Goal: Transaction & Acquisition: Purchase product/service

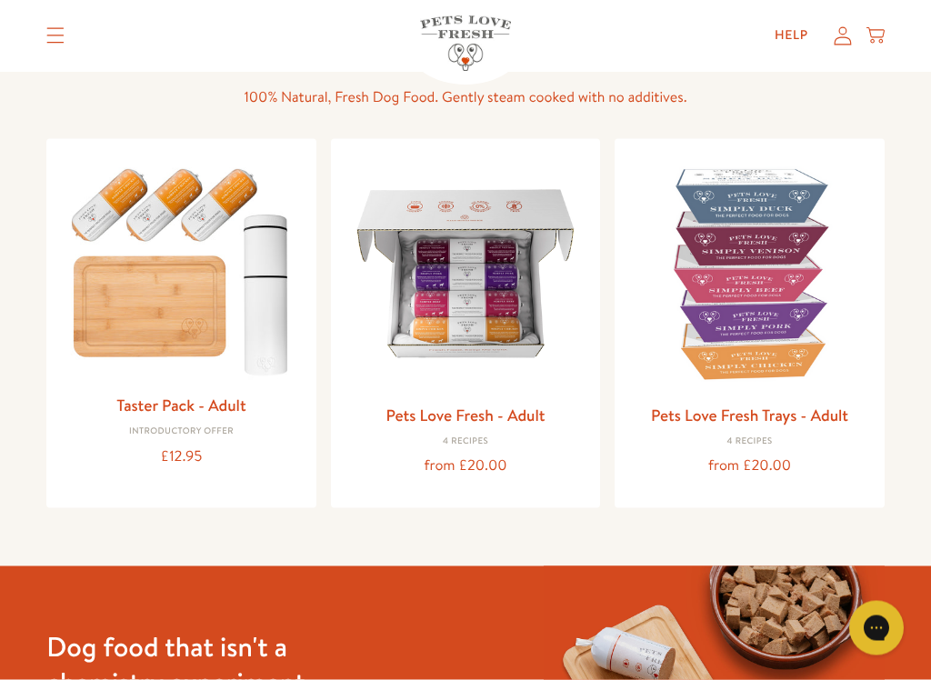
scroll to position [140, 0]
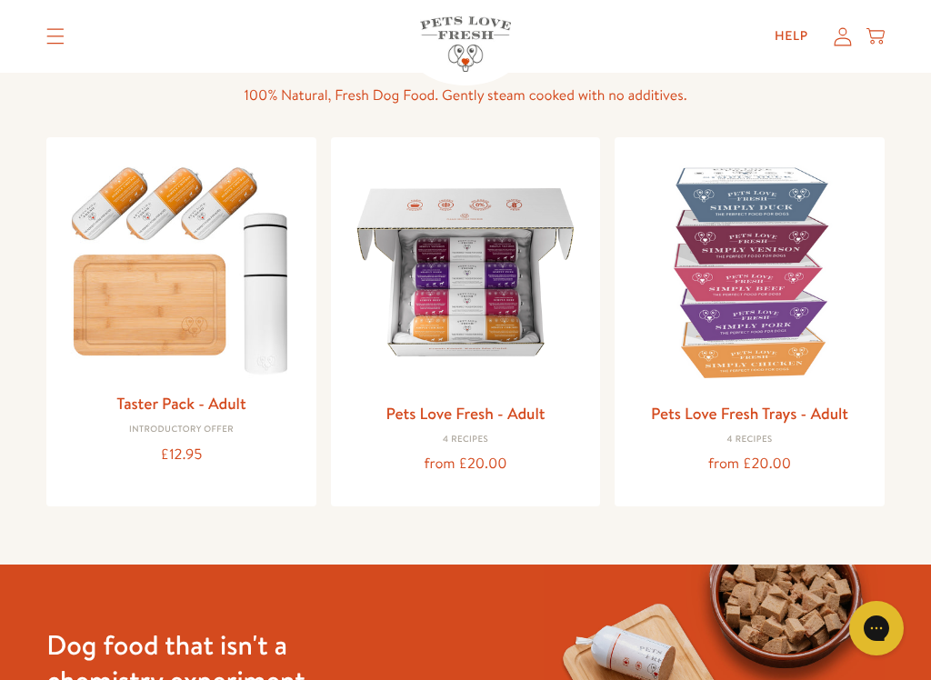
click at [517, 355] on img at bounding box center [465, 272] width 241 height 241
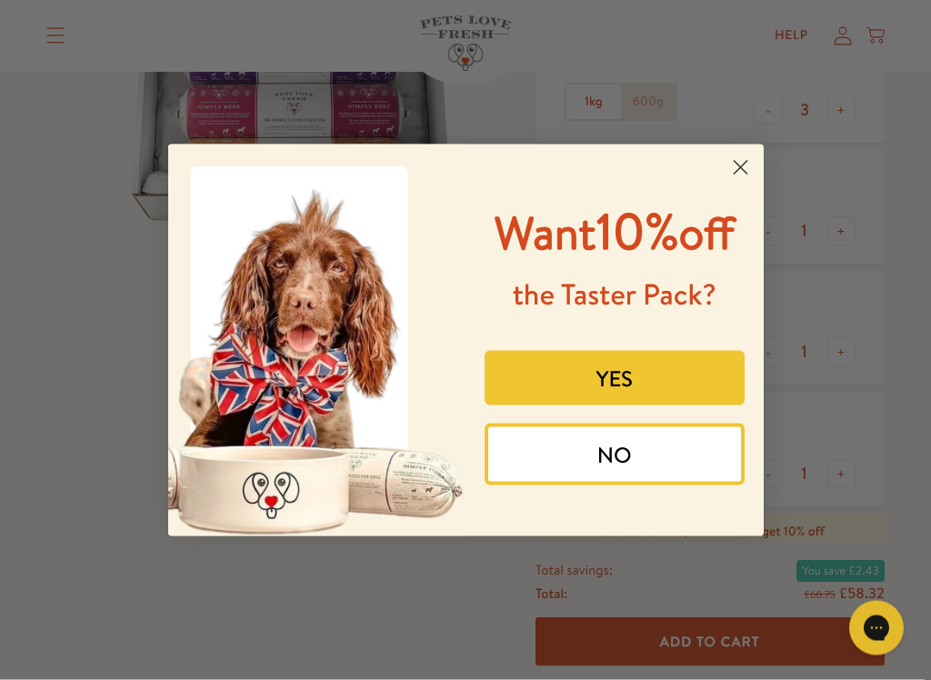
scroll to position [307, 0]
click at [769, 151] on div "Close dialog Want 10% off the Taster Pack? YES NO Submit" at bounding box center [466, 340] width 632 height 428
click at [755, 152] on icon "Close dialog" at bounding box center [741, 168] width 32 height 32
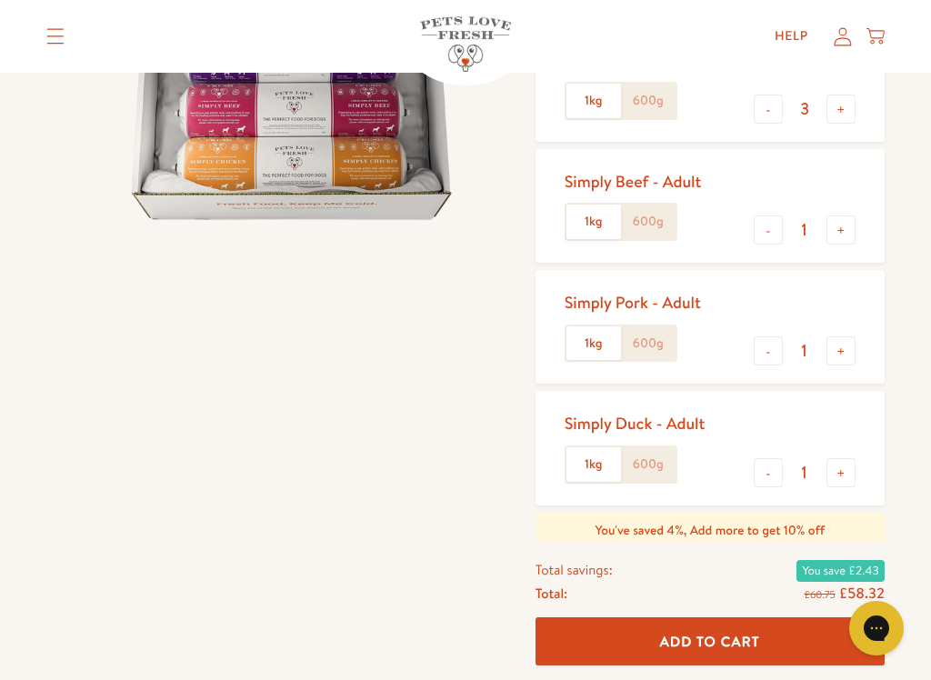
click at [665, 455] on label "600g" at bounding box center [648, 464] width 55 height 35
click at [0, 0] on input "600g" at bounding box center [0, 0] width 0 height 0
click at [783, 347] on input "1" at bounding box center [805, 351] width 44 height 20
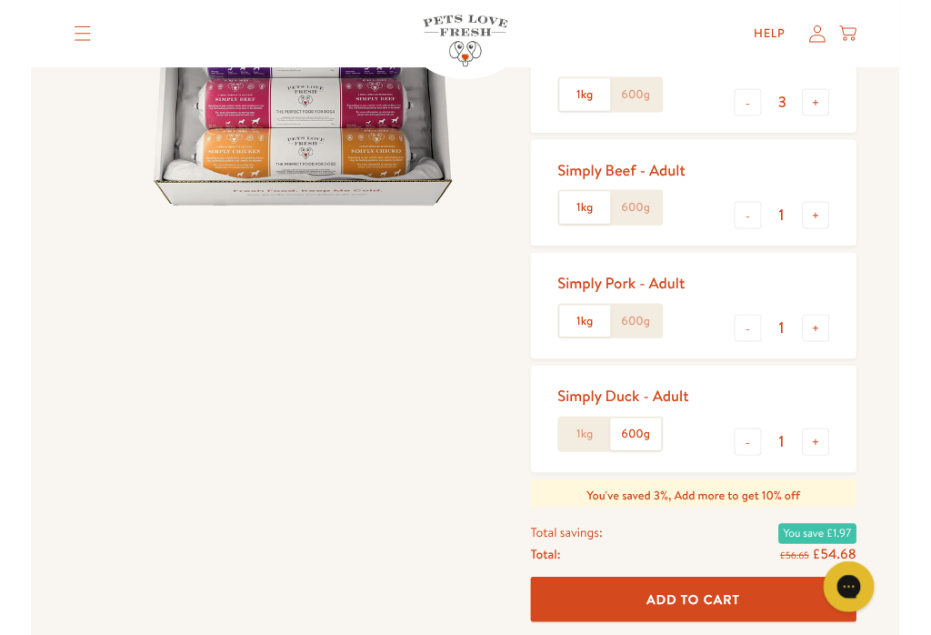
scroll to position [306, 0]
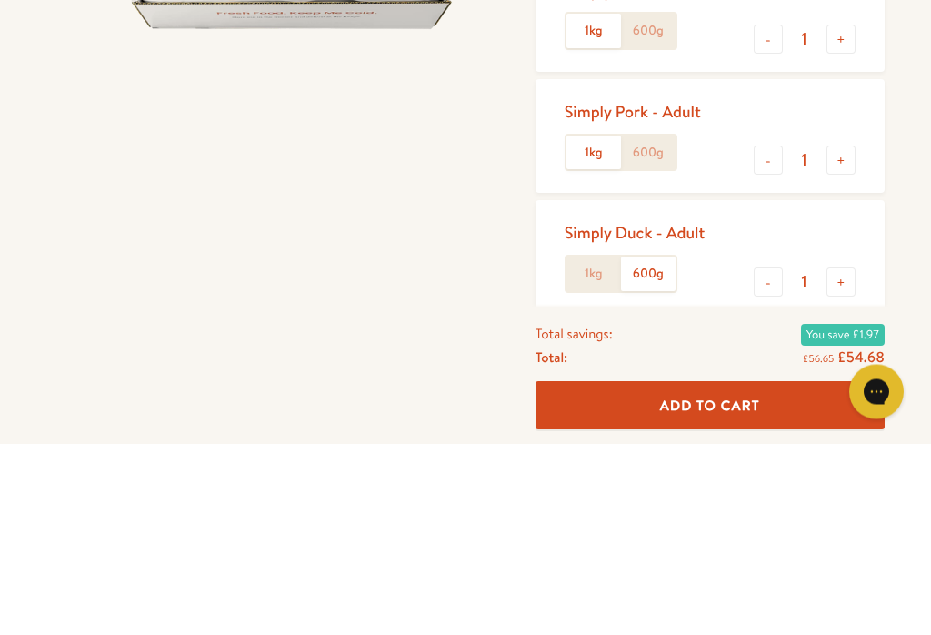
click at [755, 337] on button "-" at bounding box center [768, 351] width 29 height 29
type input "0"
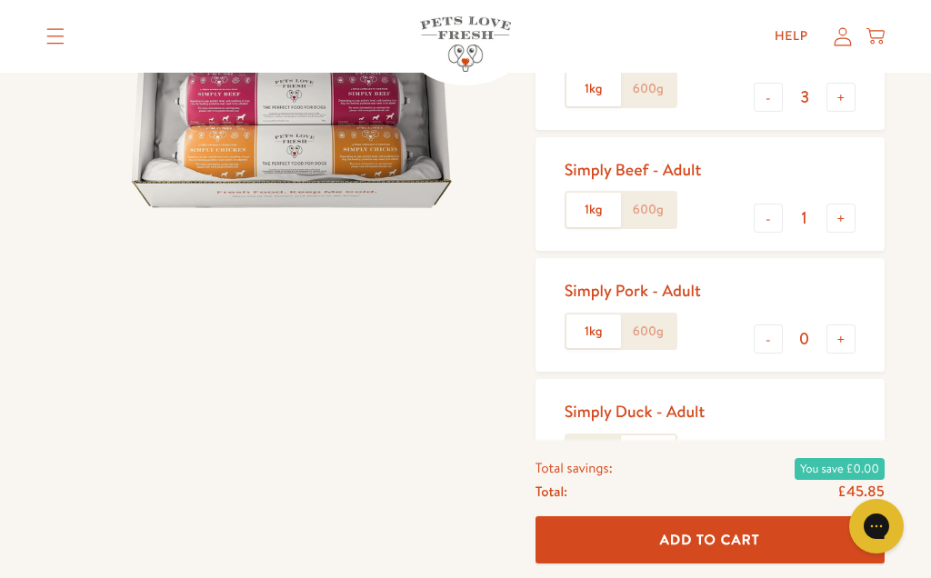
scroll to position [313, 0]
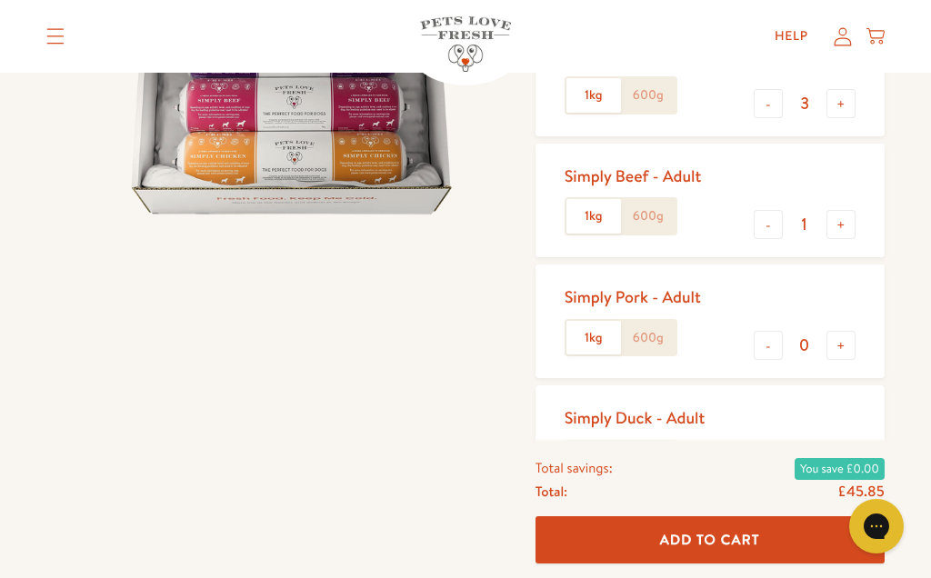
click at [767, 210] on button "-" at bounding box center [768, 224] width 29 height 29
type input "0"
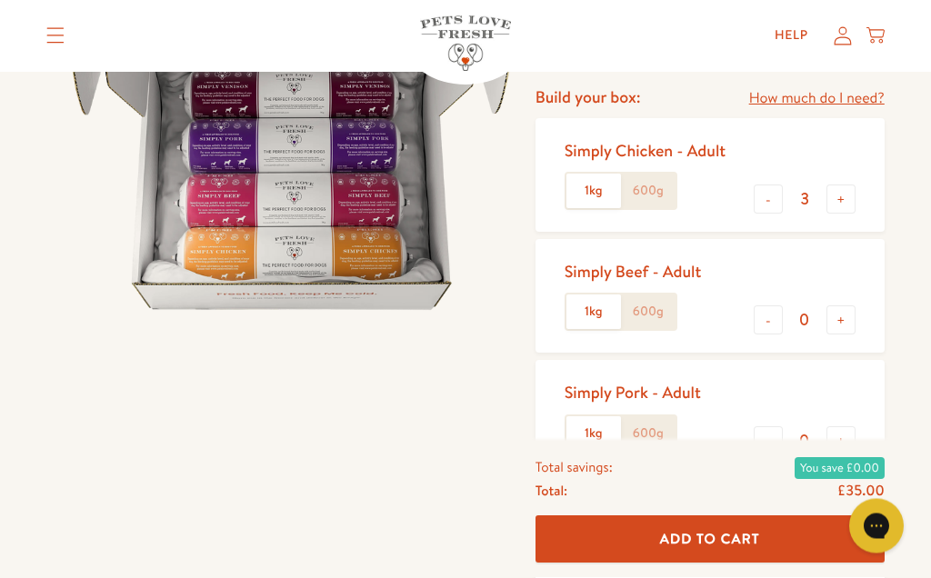
scroll to position [211, 0]
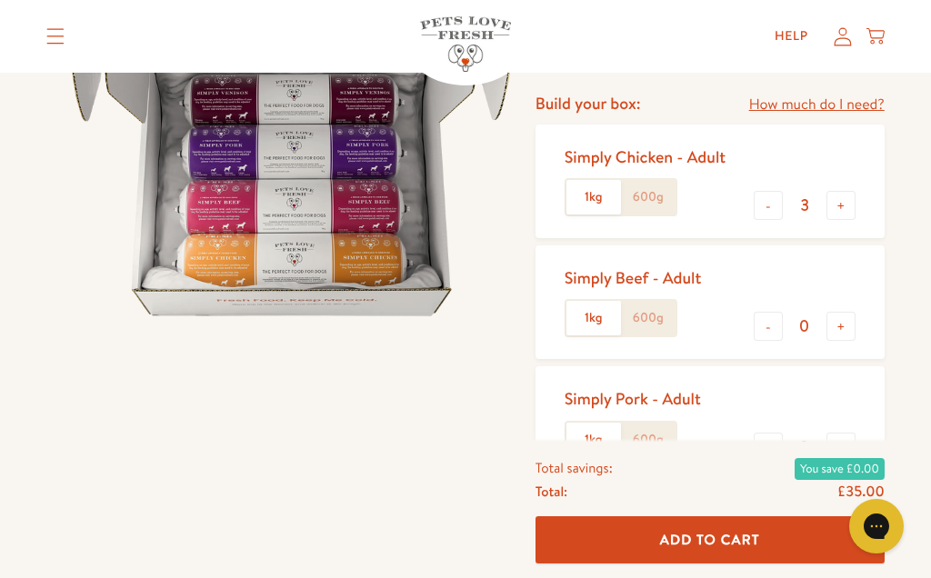
click at [665, 187] on label "600g" at bounding box center [648, 197] width 55 height 35
click at [0, 0] on input "600g" at bounding box center [0, 0] width 0 height 0
click at [850, 199] on button "+" at bounding box center [840, 205] width 29 height 29
click at [853, 191] on button "+" at bounding box center [840, 205] width 29 height 29
click at [853, 200] on button "+" at bounding box center [840, 205] width 29 height 29
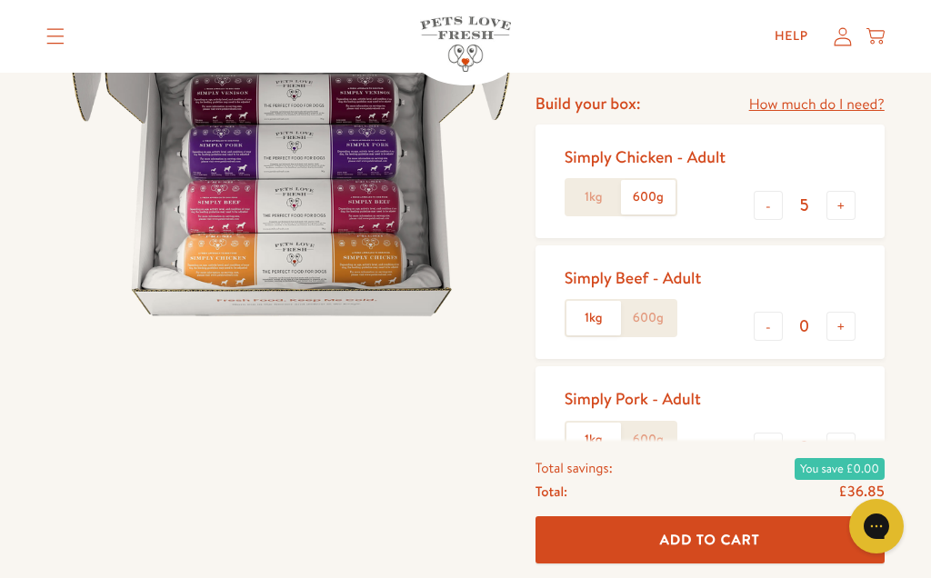
type input "6"
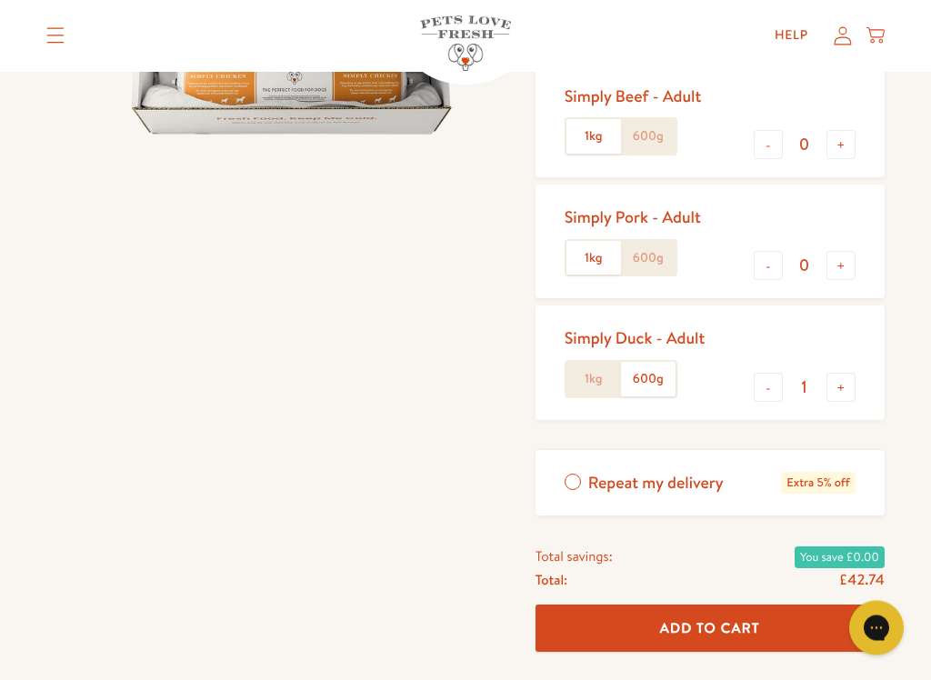
scroll to position [395, 0]
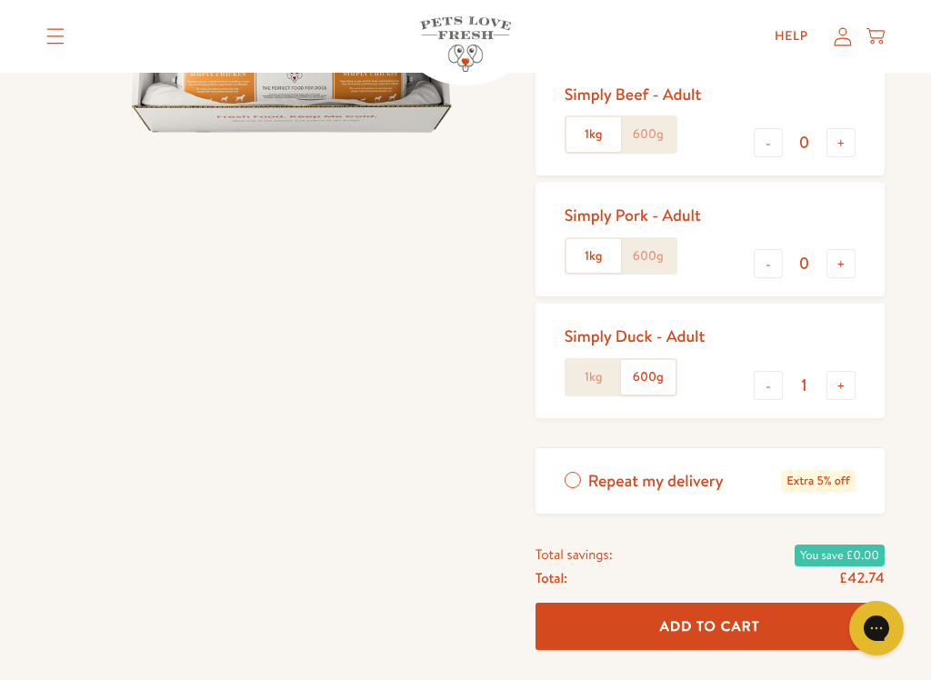
click at [851, 381] on button "+" at bounding box center [840, 385] width 29 height 29
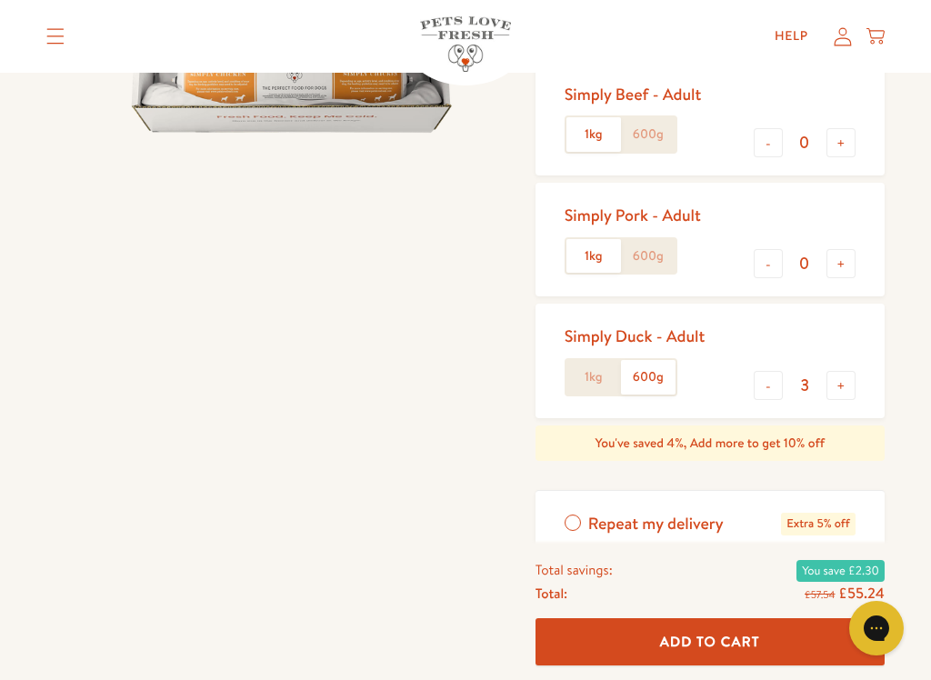
click at [852, 375] on button "+" at bounding box center [840, 385] width 29 height 29
click at [851, 375] on button "+" at bounding box center [840, 385] width 29 height 29
type input "6"
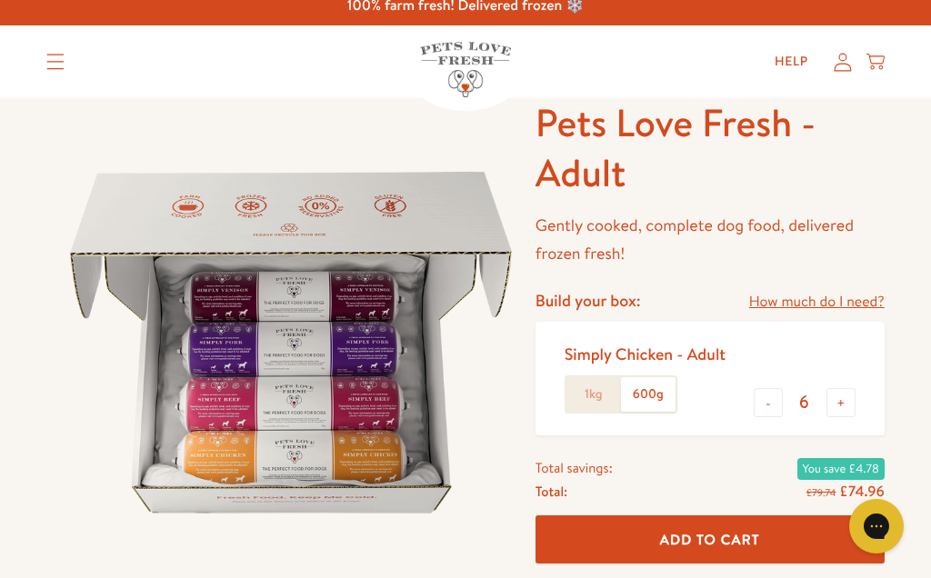
scroll to position [0, 0]
